Goal: Task Accomplishment & Management: Manage account settings

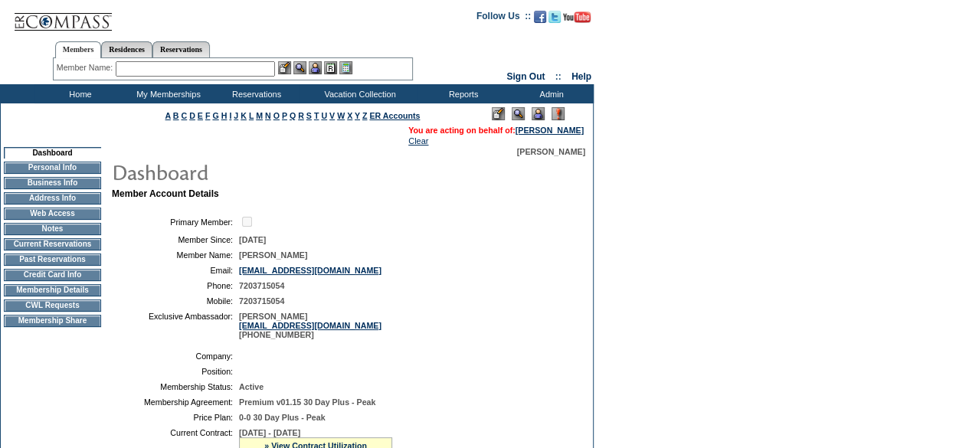
click at [88, 251] on td "Current Reservations" at bounding box center [52, 244] width 97 height 12
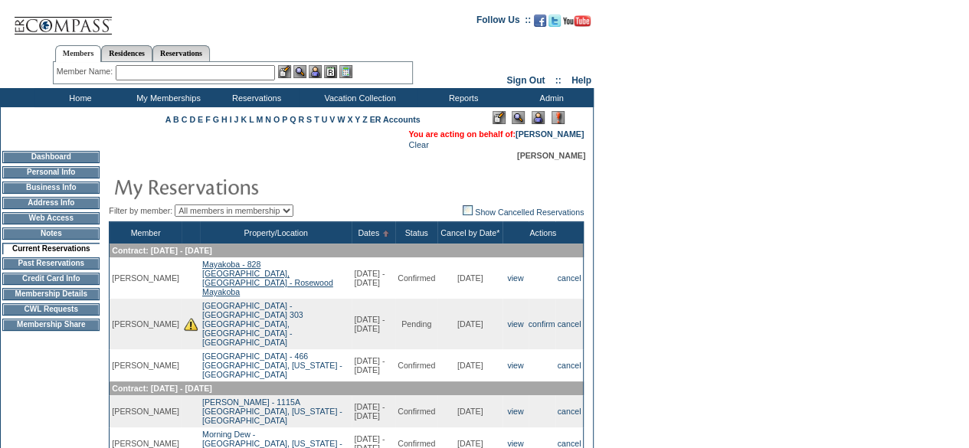
scroll to position [95, 0]
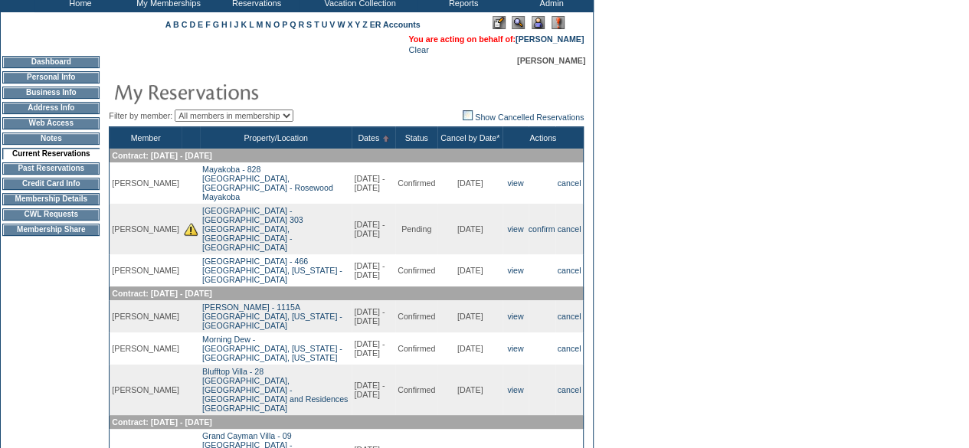
click at [616, 316] on form "Follow Us ::" at bounding box center [482, 252] width 964 height 686
click at [542, 224] on link "confirm" at bounding box center [542, 228] width 27 height 9
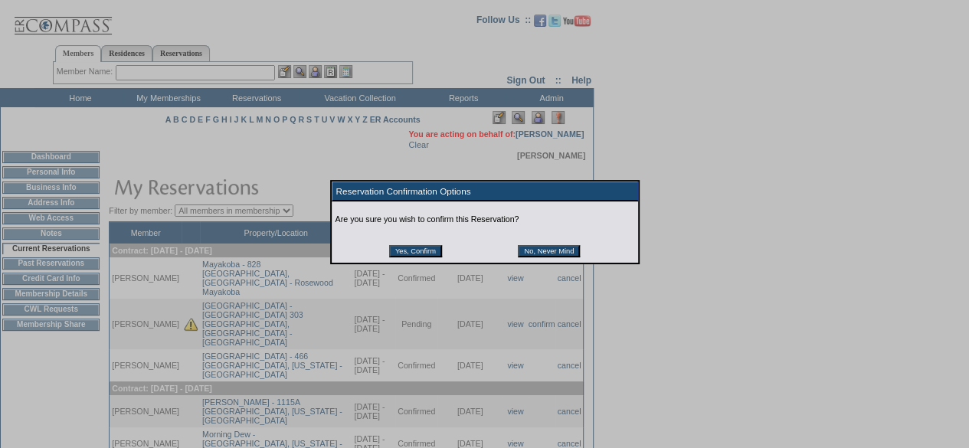
click at [426, 251] on input "Yes, Confirm" at bounding box center [415, 251] width 53 height 12
